Goal: Task Accomplishment & Management: Use online tool/utility

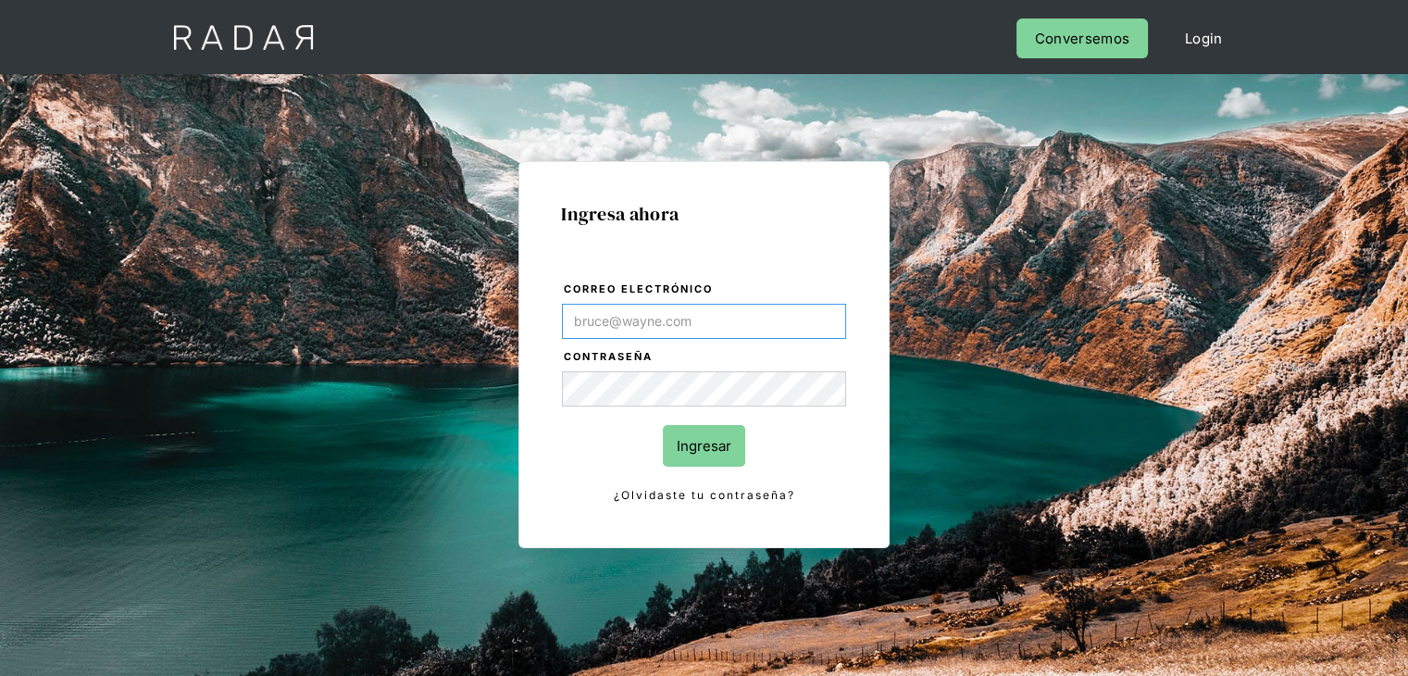
click at [609, 305] on input "Correo electrónico" at bounding box center [704, 321] width 284 height 35
type input "[PERSON_NAME][EMAIL_ADDRESS][PERSON_NAME][DOMAIN_NAME]"
click at [703, 438] on input "Ingresar" at bounding box center [704, 446] width 82 height 42
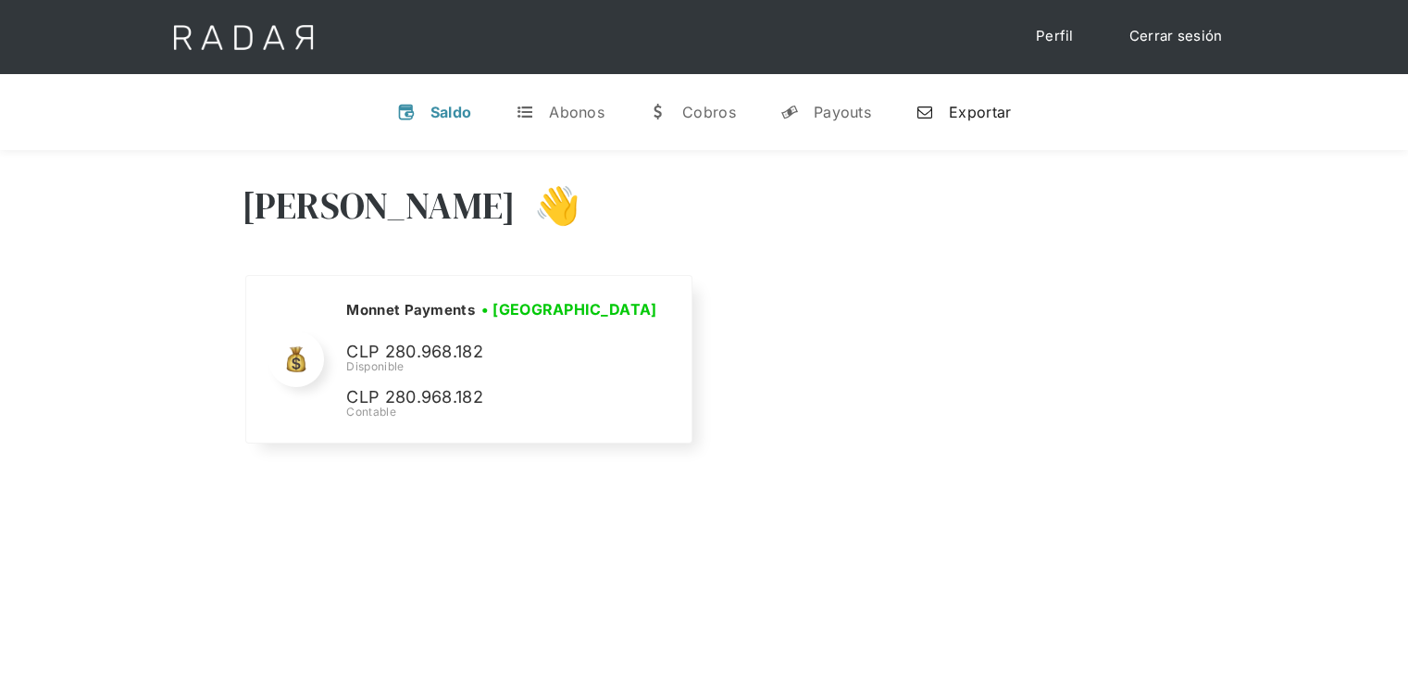
click at [967, 101] on link "n Exportar" at bounding box center [963, 112] width 125 height 48
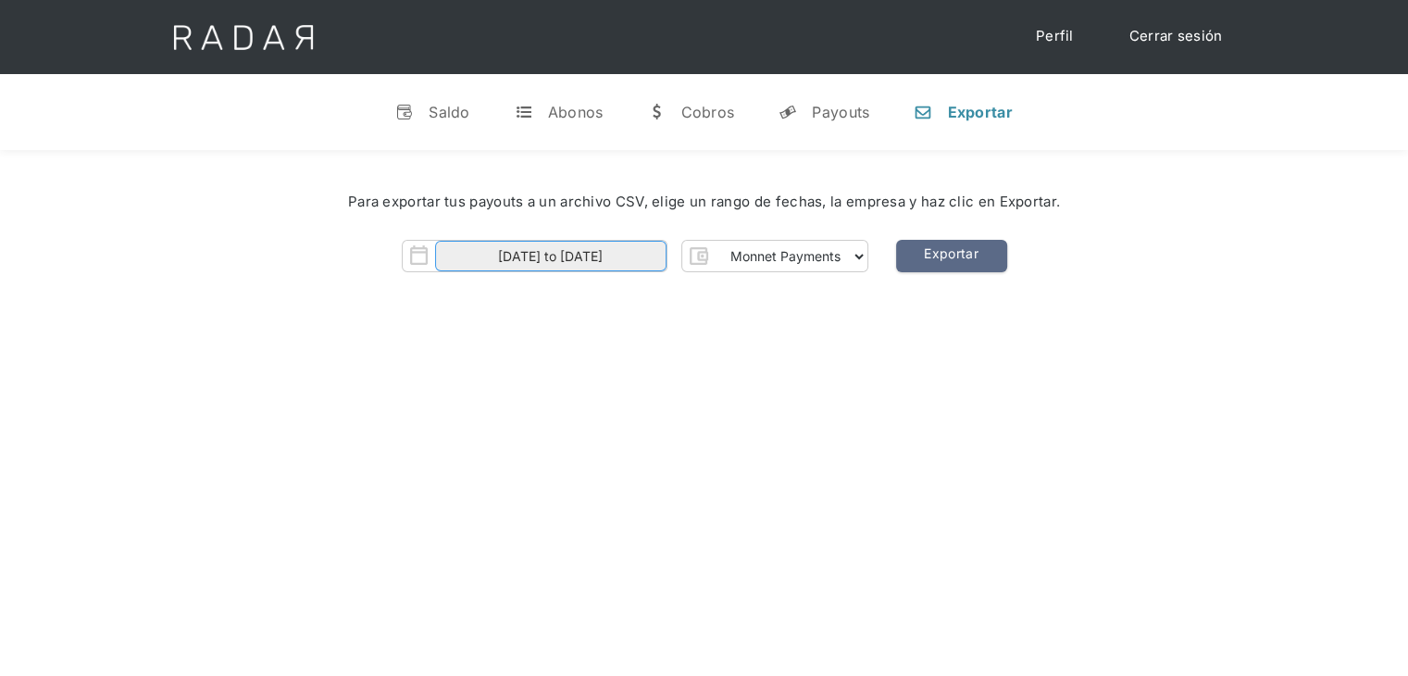
click at [597, 248] on input "01-09-2025 to 12-09-2025" at bounding box center [550, 256] width 231 height 31
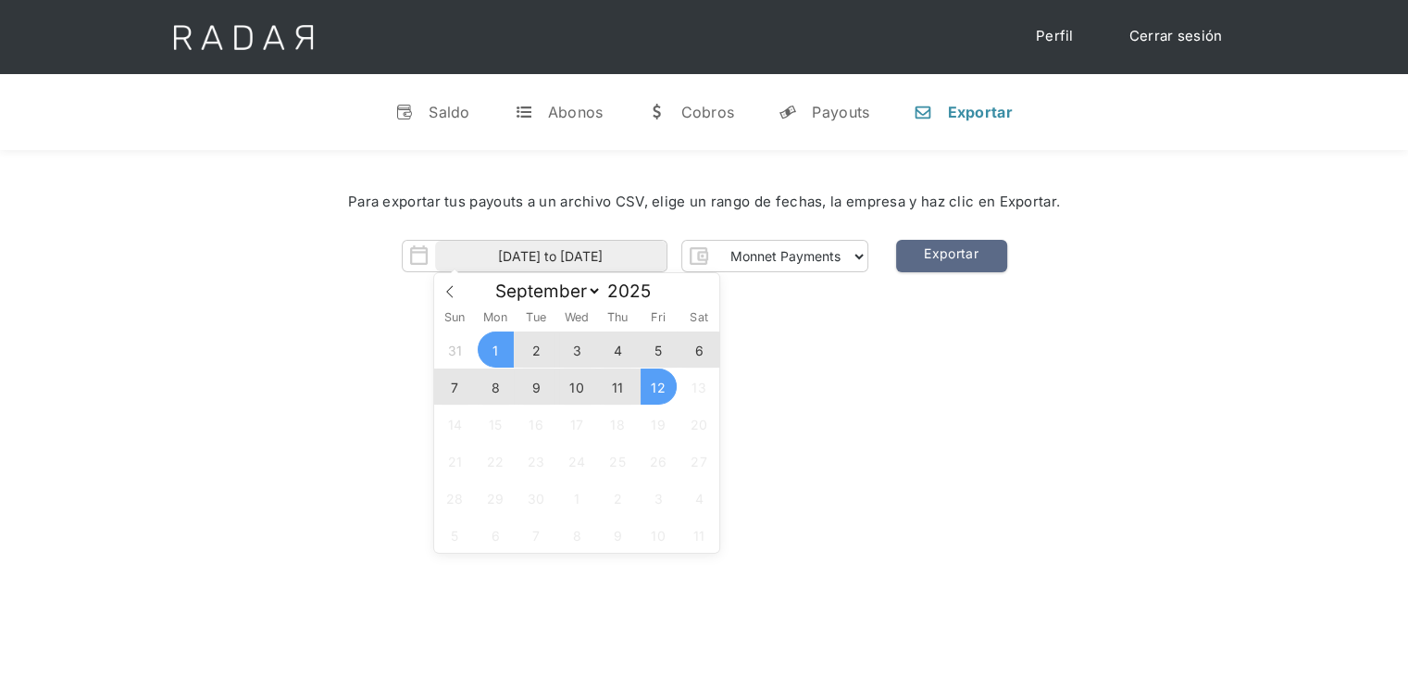
click at [506, 346] on span "1" at bounding box center [496, 349] width 36 height 36
click at [618, 393] on span "11" at bounding box center [618, 386] width 36 height 36
type input "01-09-2025 to 11-09-2025"
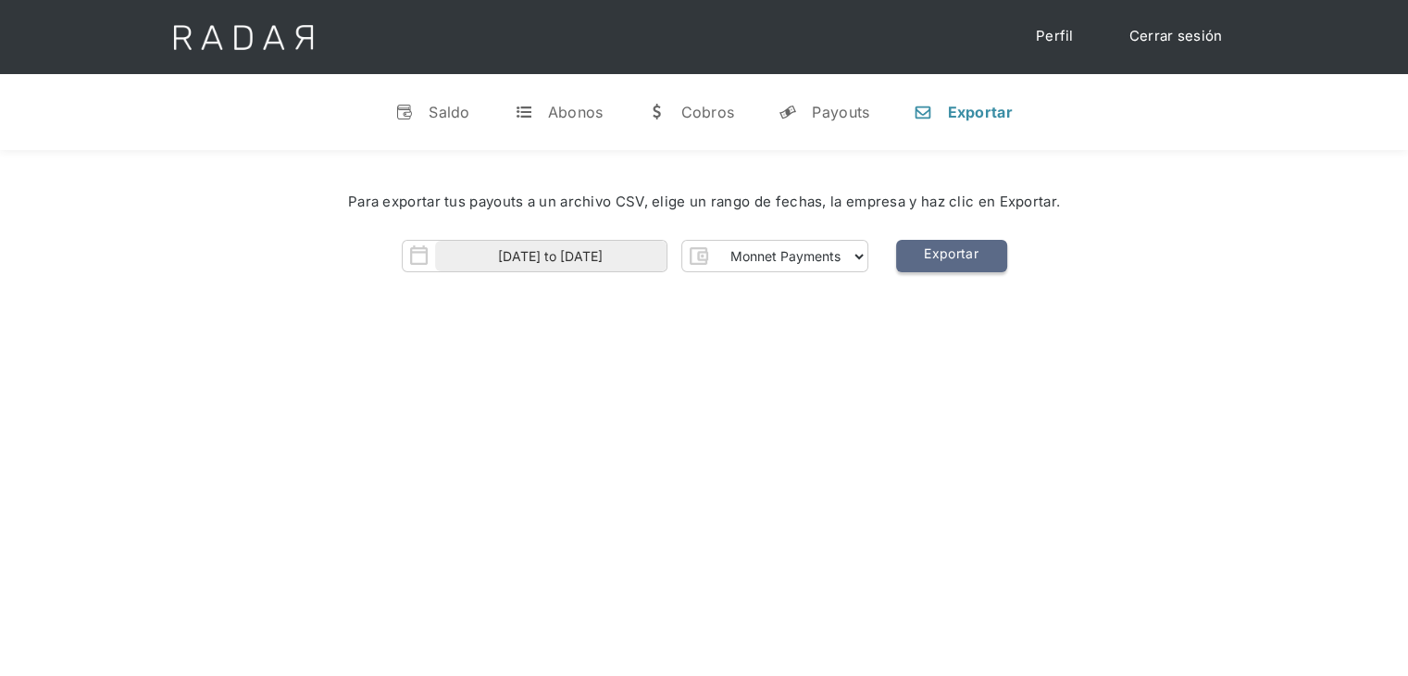
click at [970, 252] on link "Exportar" at bounding box center [951, 256] width 111 height 32
click at [960, 256] on link "Exportar" at bounding box center [951, 256] width 111 height 32
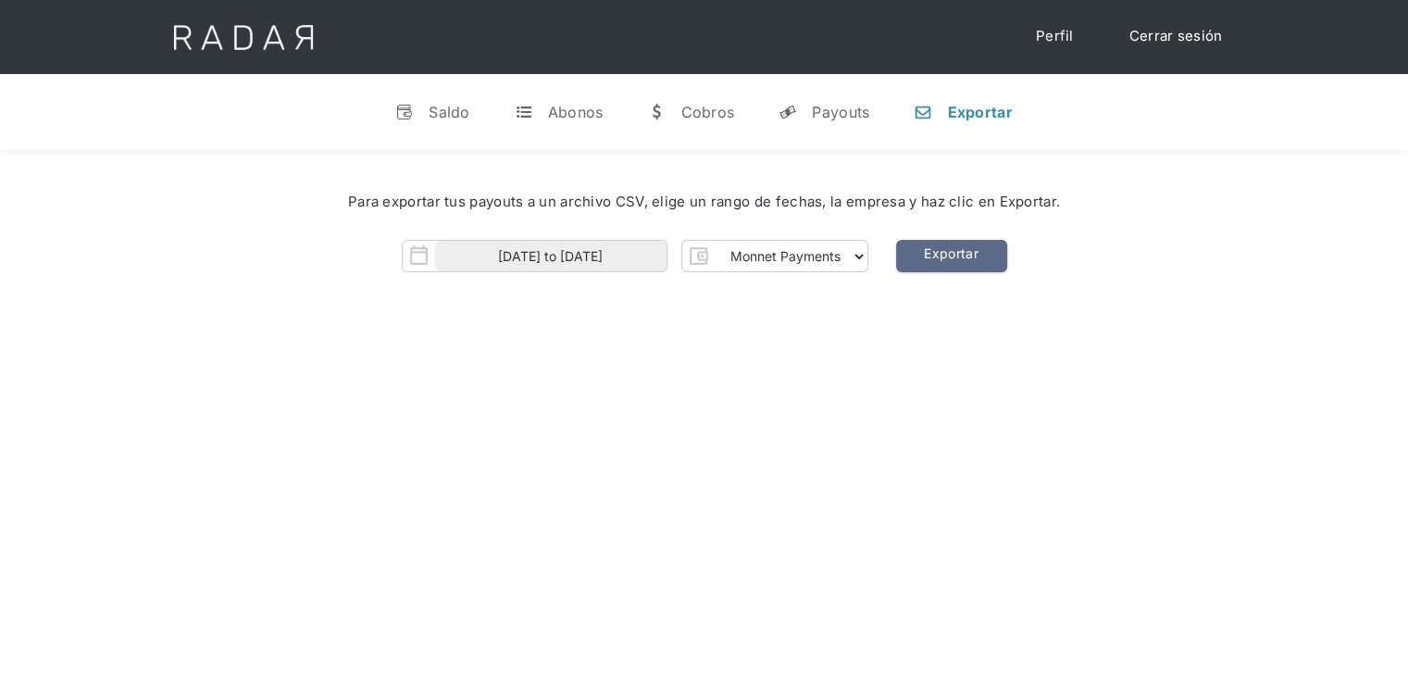
click at [1165, 48] on link "Cerrar sesión" at bounding box center [1176, 37] width 131 height 36
